Goal: Transaction & Acquisition: Purchase product/service

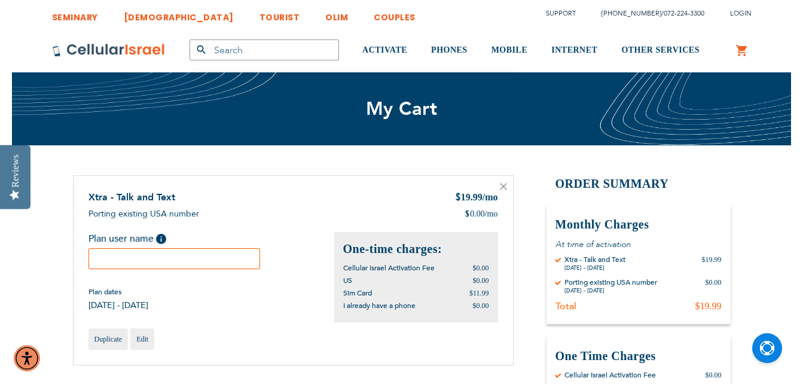
click at [194, 262] on input "text" at bounding box center [175, 258] width 172 height 21
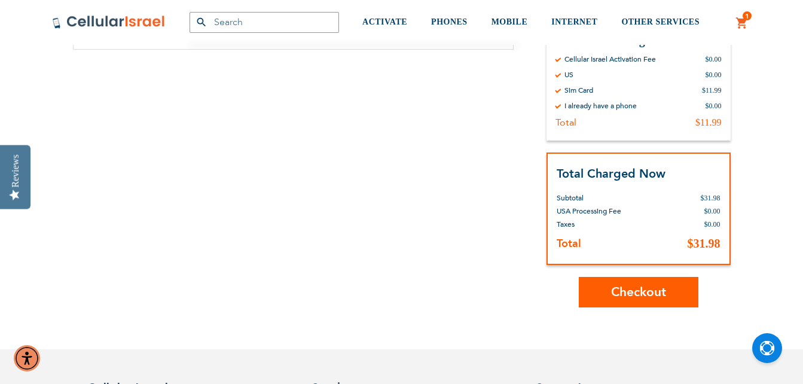
scroll to position [331, 0]
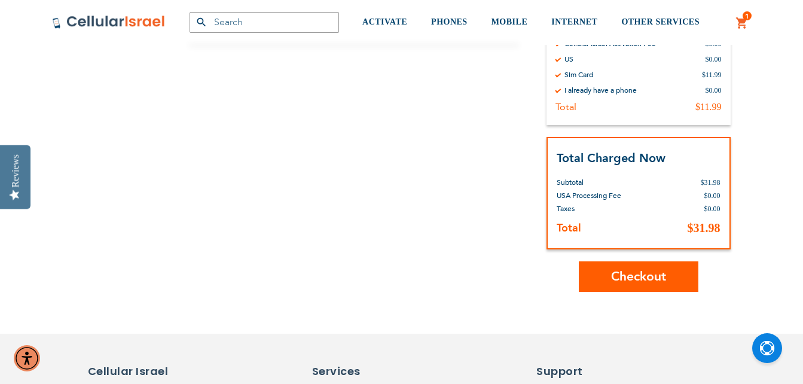
type input "Avraham Werner"
click at [656, 277] on span "Checkout" at bounding box center [638, 276] width 55 height 17
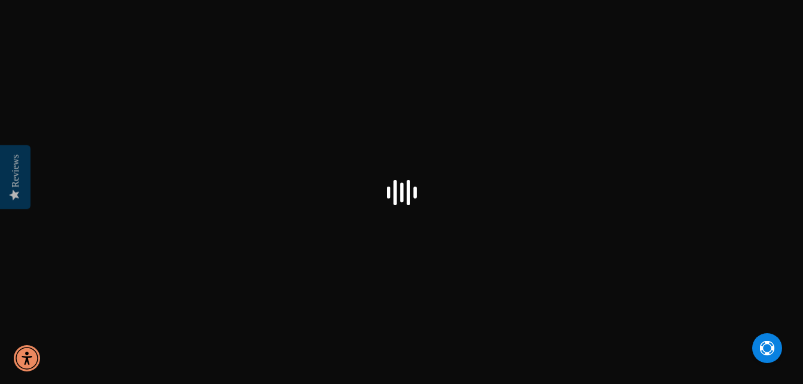
select select "US"
checkbox input "true"
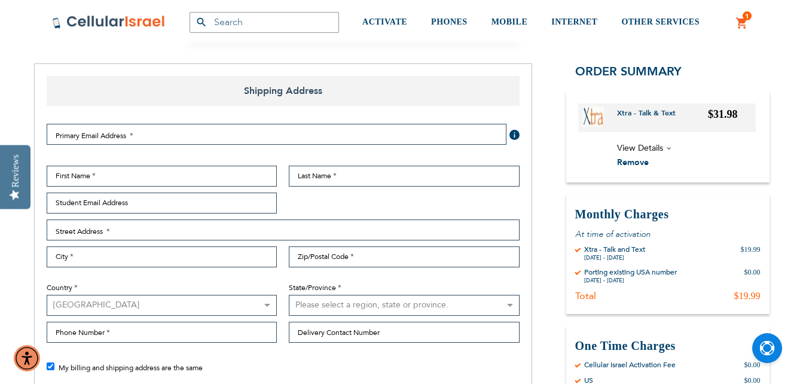
scroll to position [143, 0]
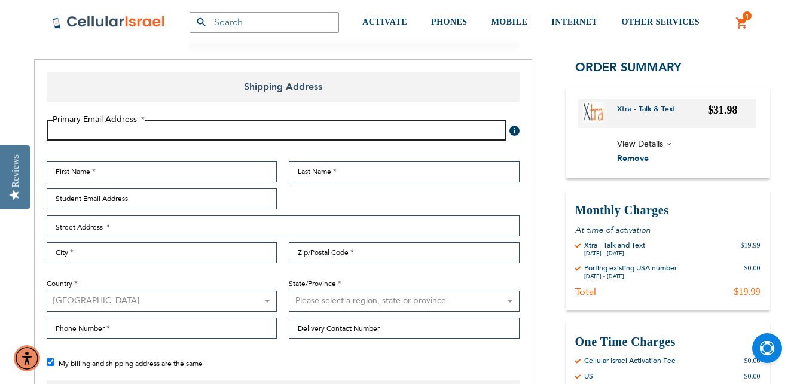
click at [314, 132] on input "Email Address" at bounding box center [277, 130] width 460 height 21
type input "[EMAIL_ADDRESS][DOMAIN_NAME]"
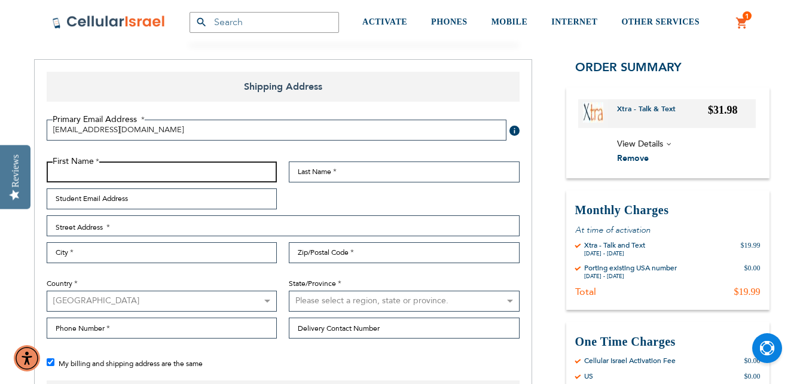
click at [147, 172] on input "First Name" at bounding box center [162, 171] width 231 height 21
type input "[PERSON_NAME]"
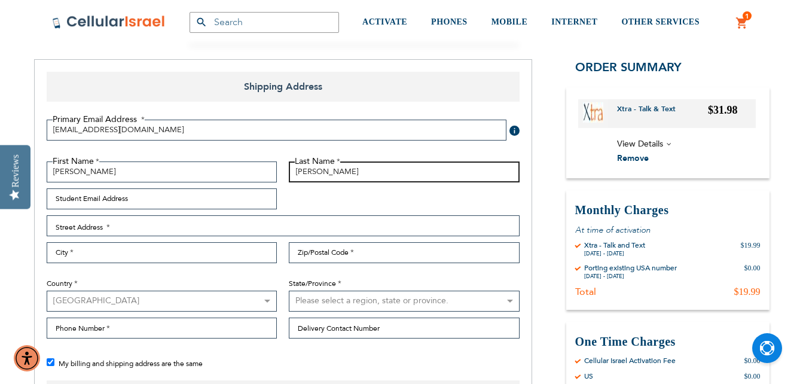
type input "[PERSON_NAME]"
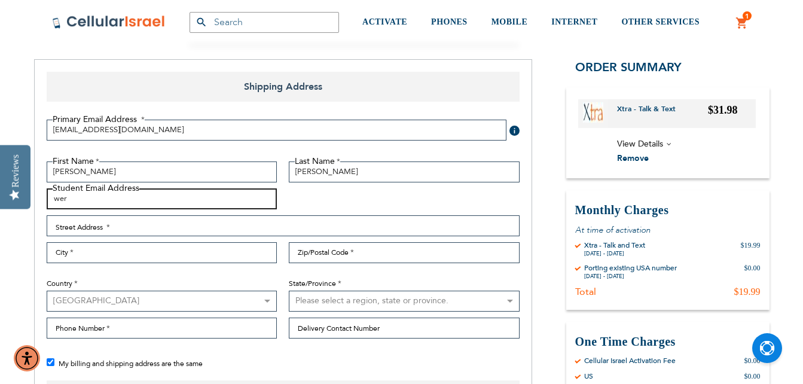
type input "[PERSON_NAME][EMAIL_ADDRESS][PERSON_NAME][DOMAIN_NAME]"
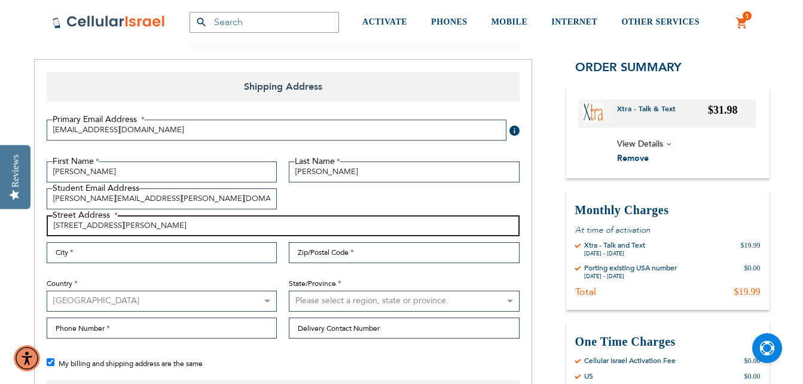
type input "[STREET_ADDRESS][PERSON_NAME]"
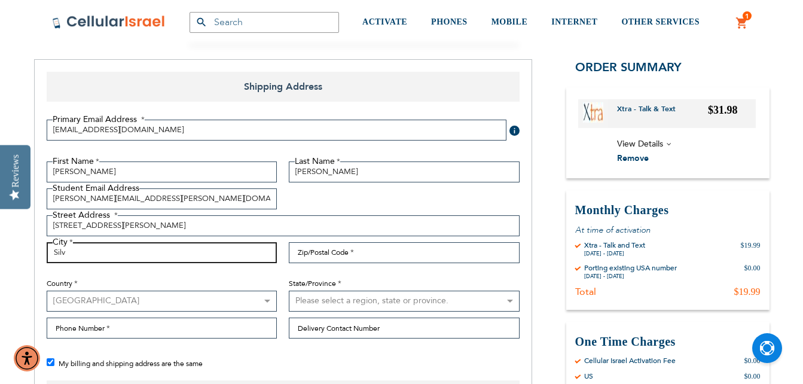
type input "SILVER SPRING"
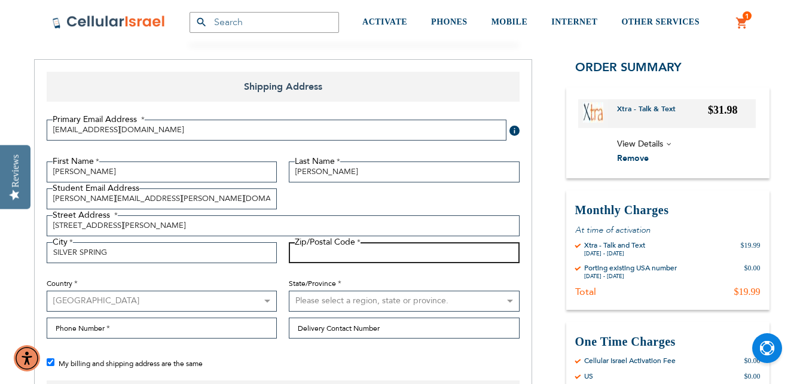
type input "M"
type input "20902"
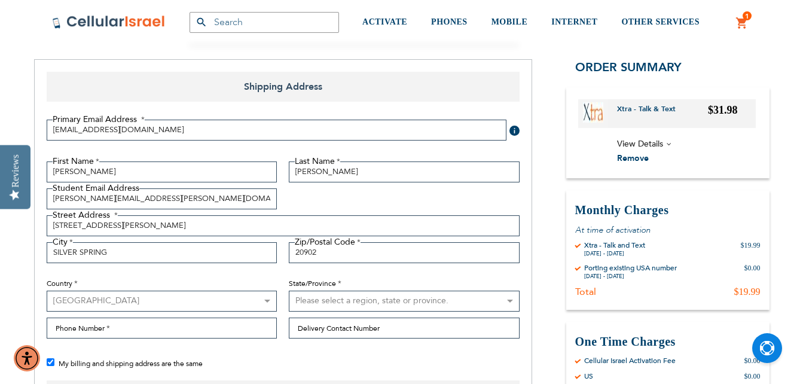
click at [100, 297] on select "[GEOGRAPHIC_DATA] [GEOGRAPHIC_DATA] [GEOGRAPHIC_DATA] [GEOGRAPHIC_DATA] [GEOGRA…" at bounding box center [162, 301] width 231 height 21
click at [47, 291] on select "[GEOGRAPHIC_DATA] [GEOGRAPHIC_DATA] [GEOGRAPHIC_DATA] [GEOGRAPHIC_DATA] [GEOGRA…" at bounding box center [162, 301] width 231 height 21
click at [308, 298] on select "Please select a region, state or province. [US_STATE] [US_STATE] [US_STATE] [US…" at bounding box center [404, 301] width 231 height 21
select select "31"
click at [308, 298] on select "Please select a region, state or province. [US_STATE] [US_STATE] [US_STATE] [US…" at bounding box center [404, 301] width 231 height 21
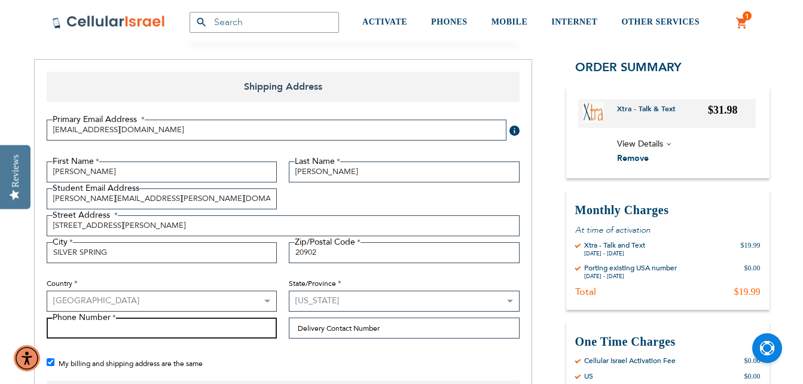
click at [208, 327] on input "Phone Number" at bounding box center [162, 328] width 231 height 21
type input "2408830833"
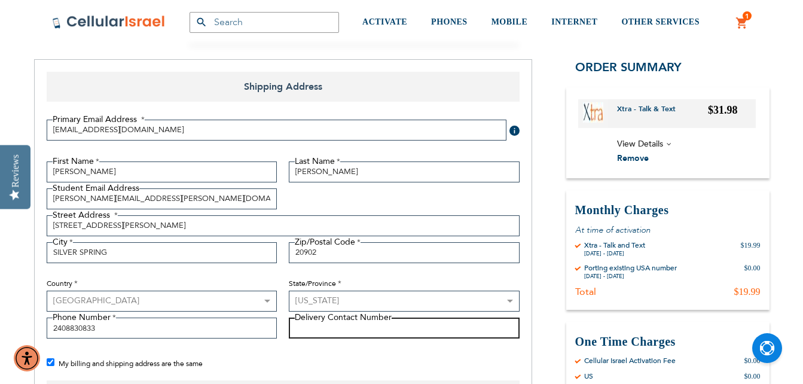
click at [348, 333] on input "Delivery Contact Number" at bounding box center [404, 328] width 231 height 21
type input "2408830833"
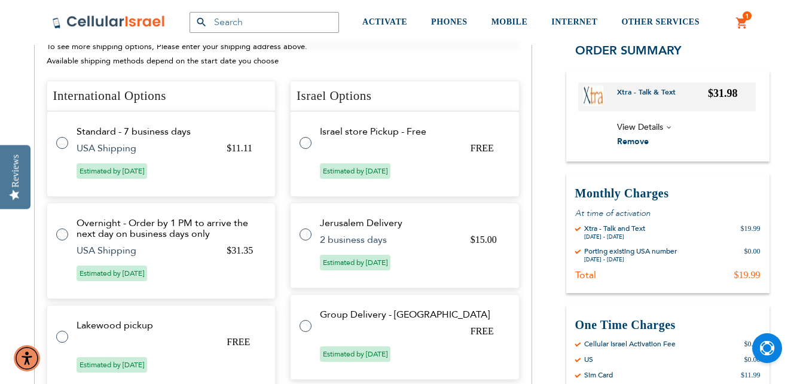
scroll to position [523, 0]
click at [64, 135] on label at bounding box center [68, 135] width 24 height 0
radio input "true"
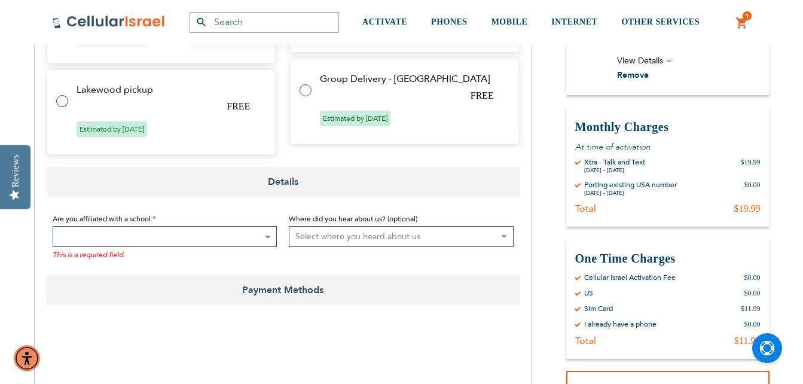
scroll to position [809, 0]
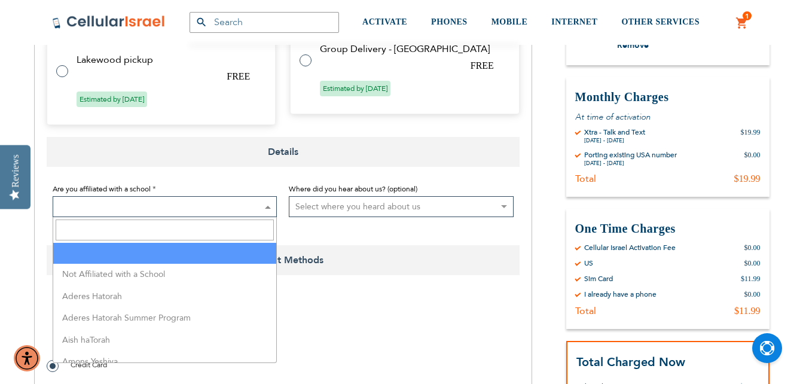
click at [247, 205] on span at bounding box center [165, 206] width 225 height 21
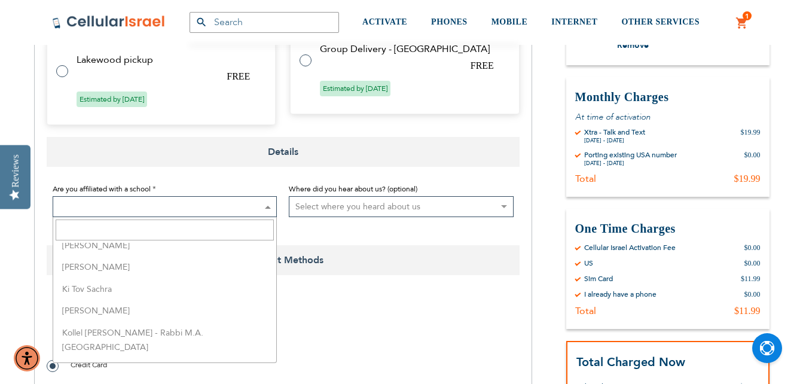
scroll to position [1407, 0]
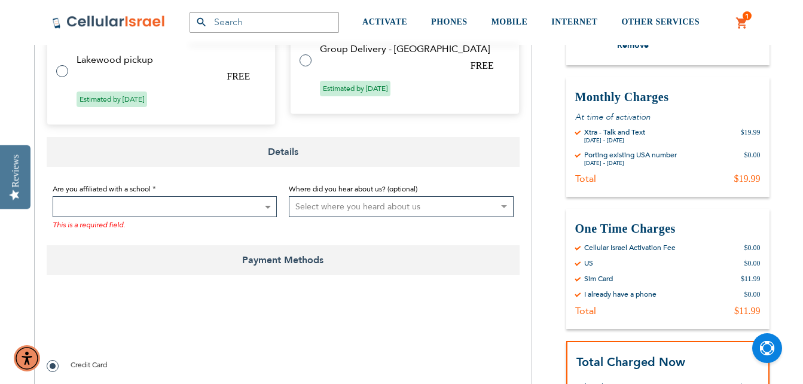
click at [144, 202] on span at bounding box center [165, 206] width 225 height 21
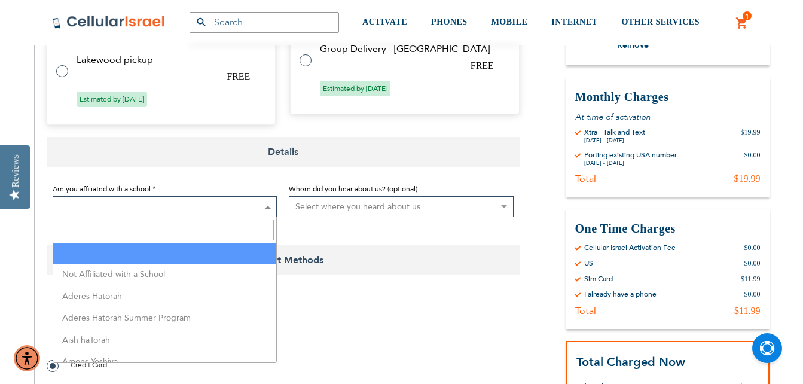
click at [149, 208] on span at bounding box center [165, 206] width 225 height 21
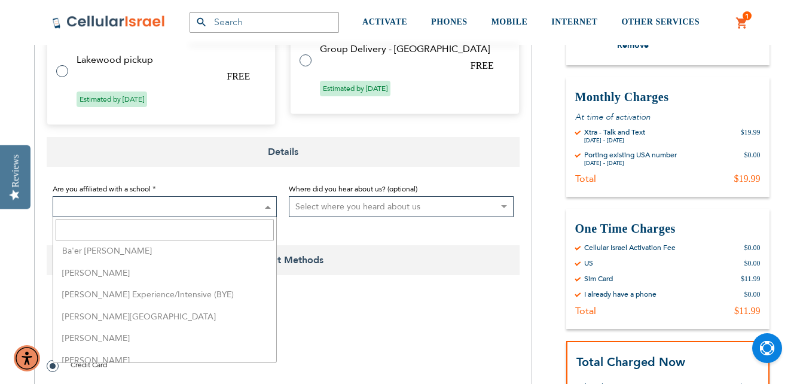
scroll to position [0, 0]
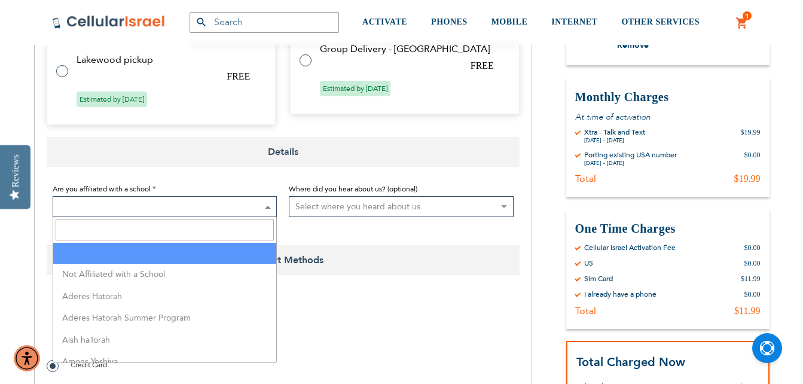
select select "199"
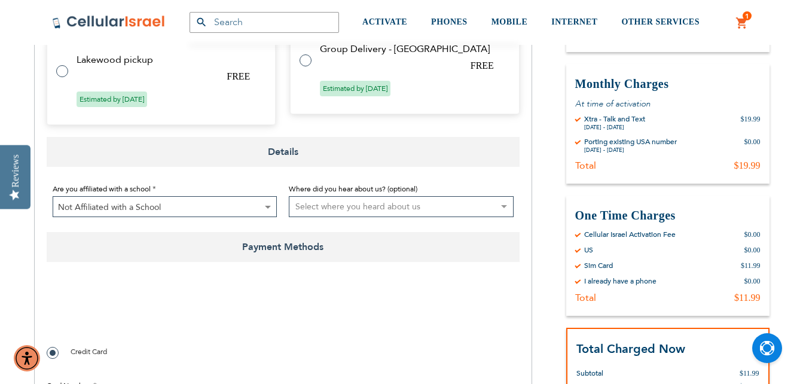
click at [357, 205] on select "Select where you heard about us Existing Customer Friend Other School/Group BP …" at bounding box center [401, 206] width 225 height 21
select select "2"
click at [289, 196] on select "Select where you heard about us Existing Customer Friend Other School/Group BP …" at bounding box center [401, 206] width 225 height 21
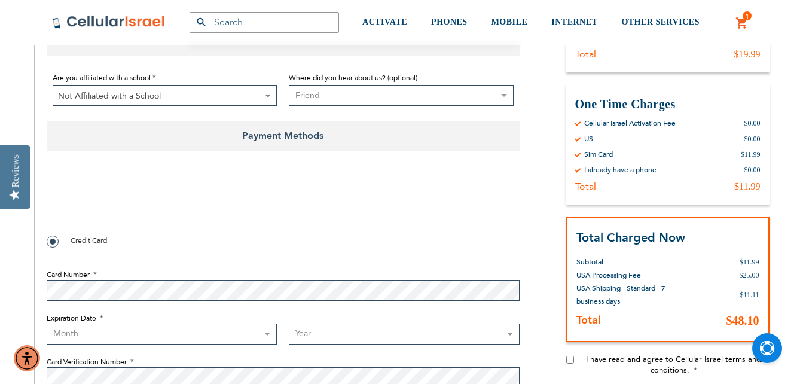
scroll to position [922, 0]
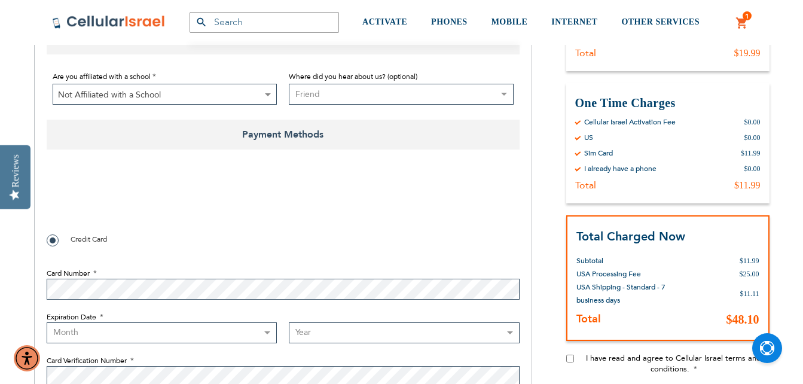
checkbox input "true"
click at [94, 332] on select "Month [DATE] - [DATE] - [DATE] - [DATE] - [DATE] - [DATE] - [DATE] - [DATE] - […" at bounding box center [162, 332] width 231 height 21
select select "5"
click at [47, 322] on select "Month [DATE] - [DATE] - [DATE] - [DATE] - [DATE] - [DATE] - [DATE] - [DATE] - […" at bounding box center [162, 332] width 231 height 21
click at [319, 328] on select "Year [DATE] 2026 2027 2028 2029 2030 2031 2032 2033 2034 2035 2036 2037 2038 20…" at bounding box center [404, 332] width 231 height 21
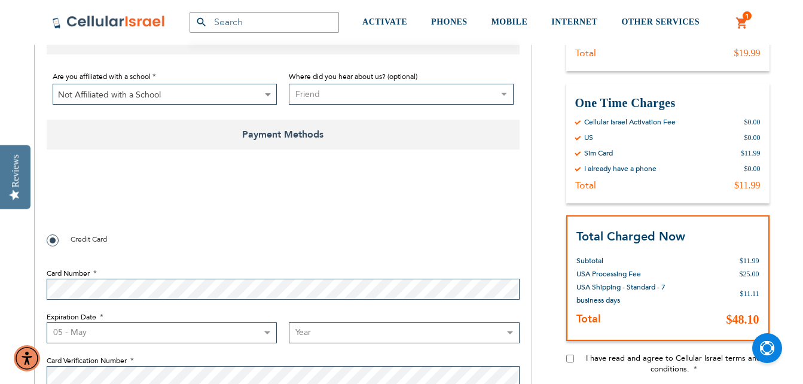
select select "2028"
click at [289, 322] on select "Year [DATE] 2026 2027 2028 2029 2030 2031 2032 2033 2034 2035 2036 2037 2038 20…" at bounding box center [404, 332] width 231 height 21
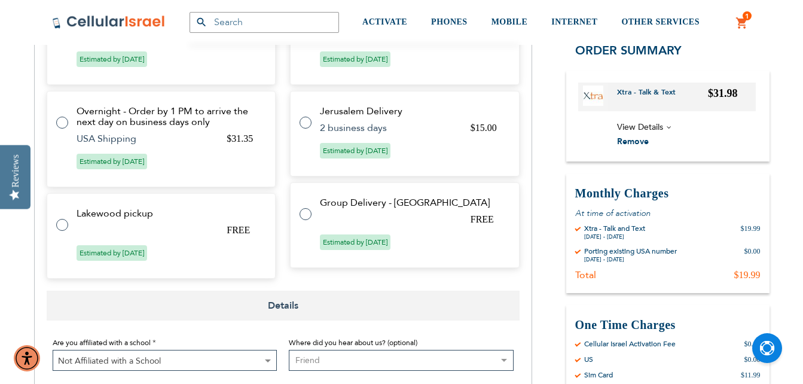
scroll to position [934, 0]
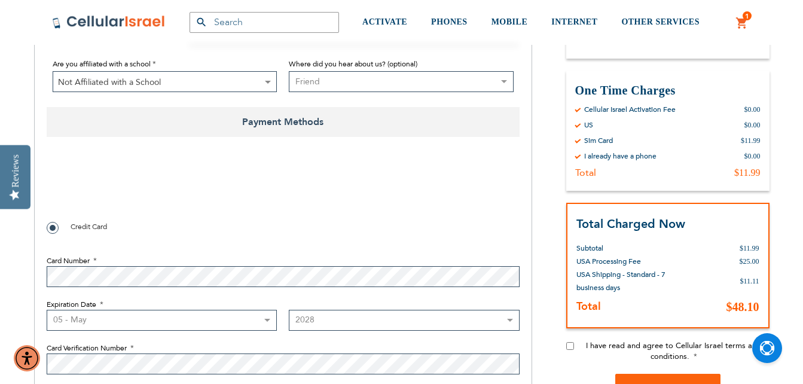
checkbox input "true"
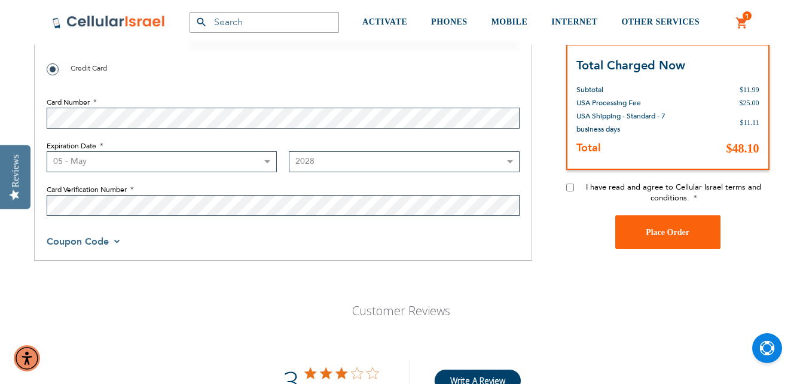
scroll to position [1094, 0]
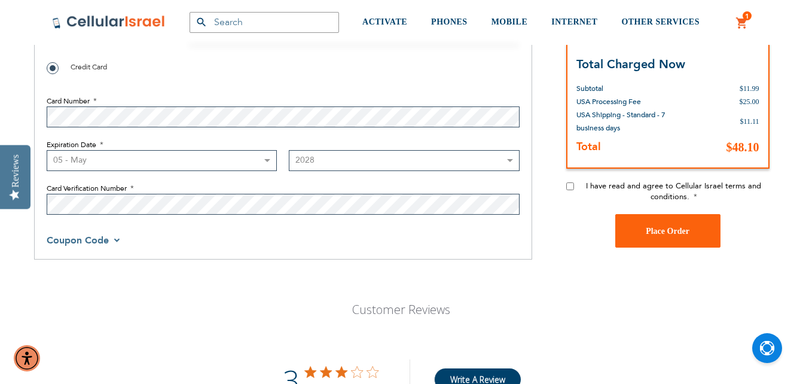
click at [571, 187] on input "I have read and agree to Cellular Israel terms and conditions." at bounding box center [570, 186] width 8 height 8
checkbox input "true"
click at [677, 230] on span "Place Order" at bounding box center [668, 230] width 44 height 9
